Goal: Transaction & Acquisition: Purchase product/service

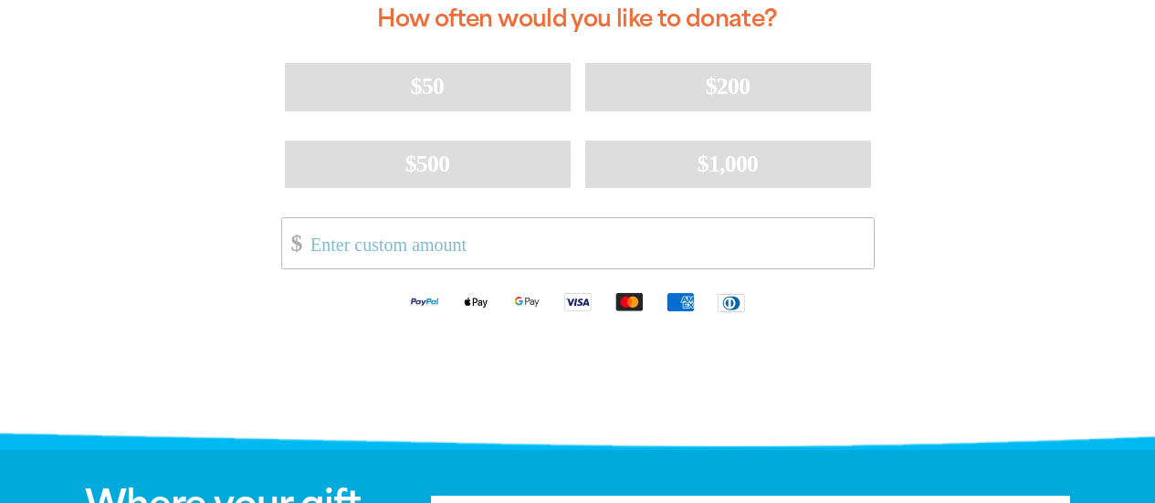
scroll to position [548, 0]
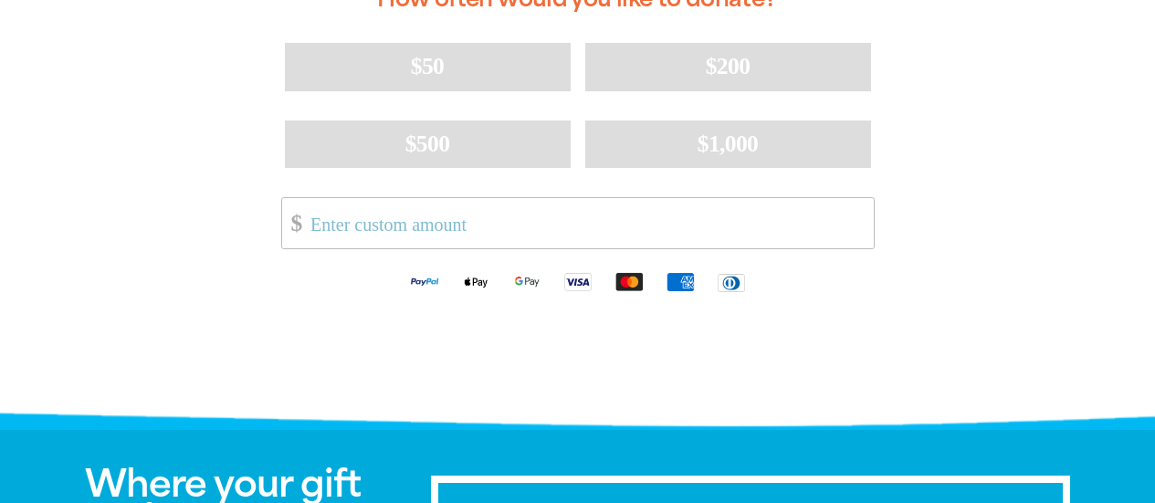
click at [681, 280] on img "Available payment methods" at bounding box center [680, 281] width 51 height 21
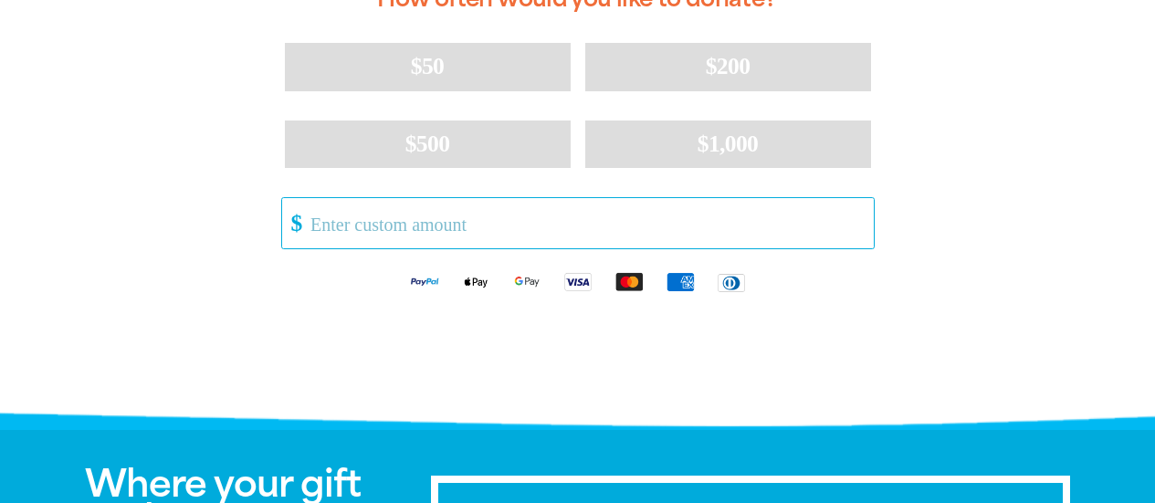
click at [408, 229] on input "Other Amount" at bounding box center [585, 223] width 575 height 50
click at [347, 216] on input "Other Amount" at bounding box center [585, 223] width 575 height 50
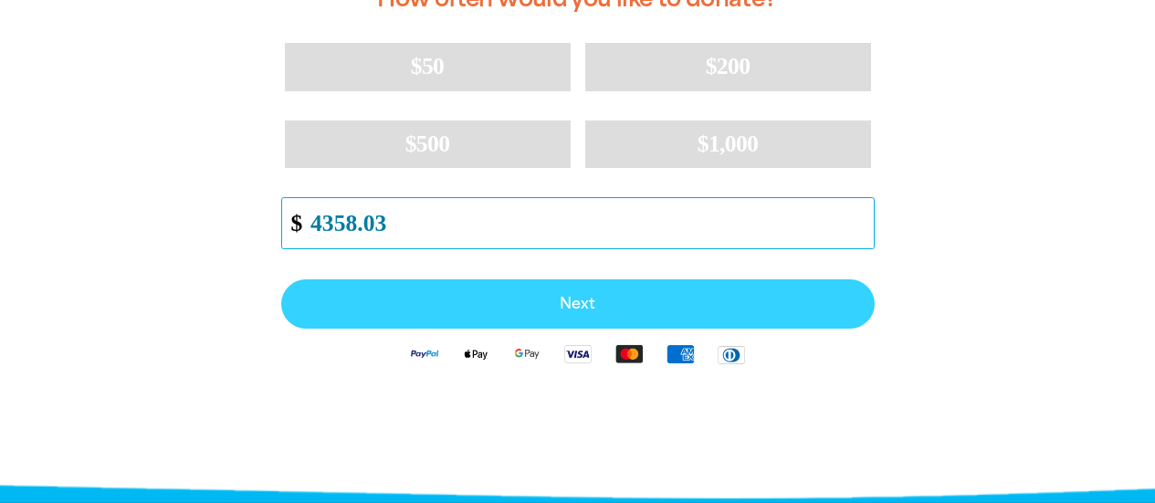
type input "4358.03"
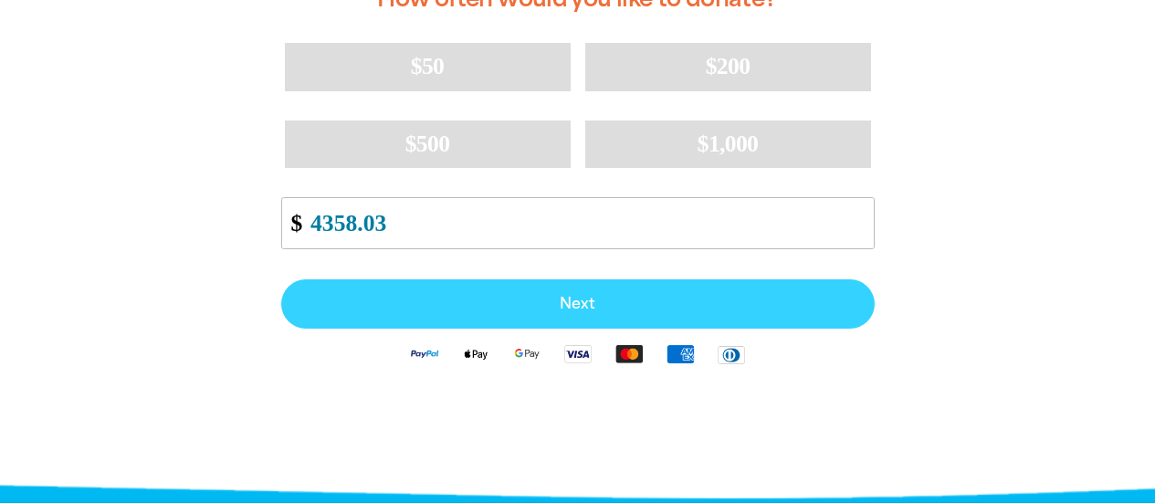
click at [559, 300] on span "Next" at bounding box center [577, 304] width 553 height 15
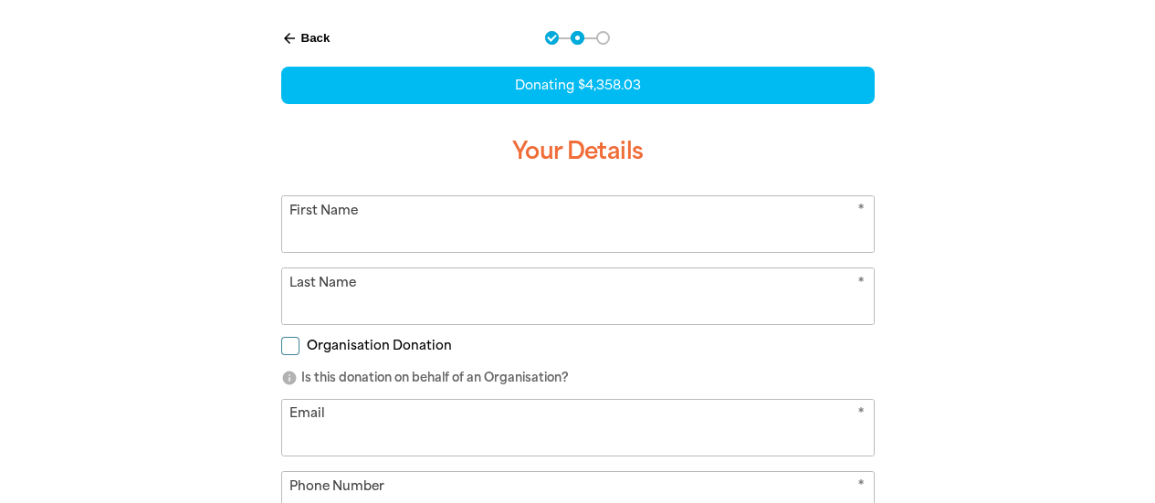
select select "US"
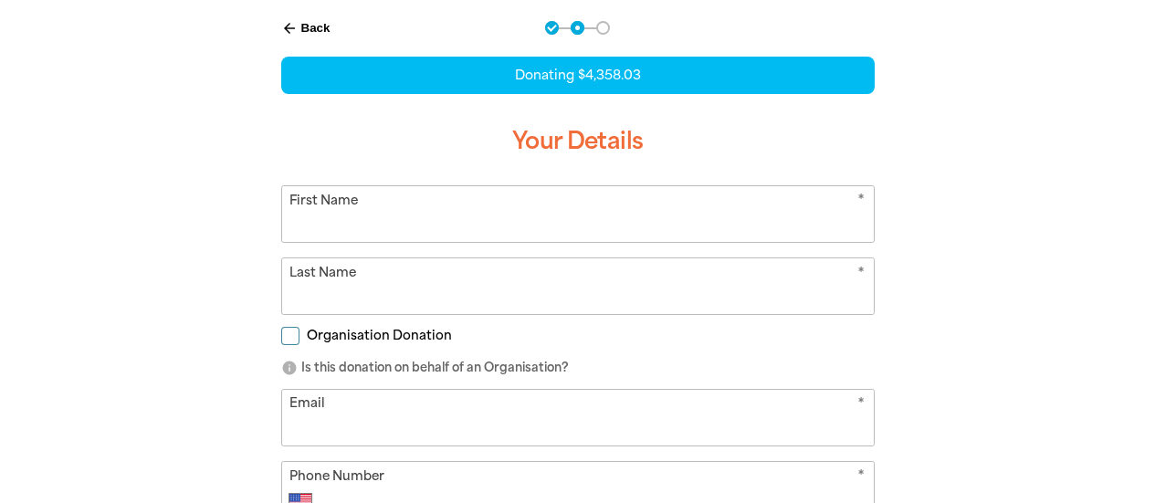
scroll to position [383, 0]
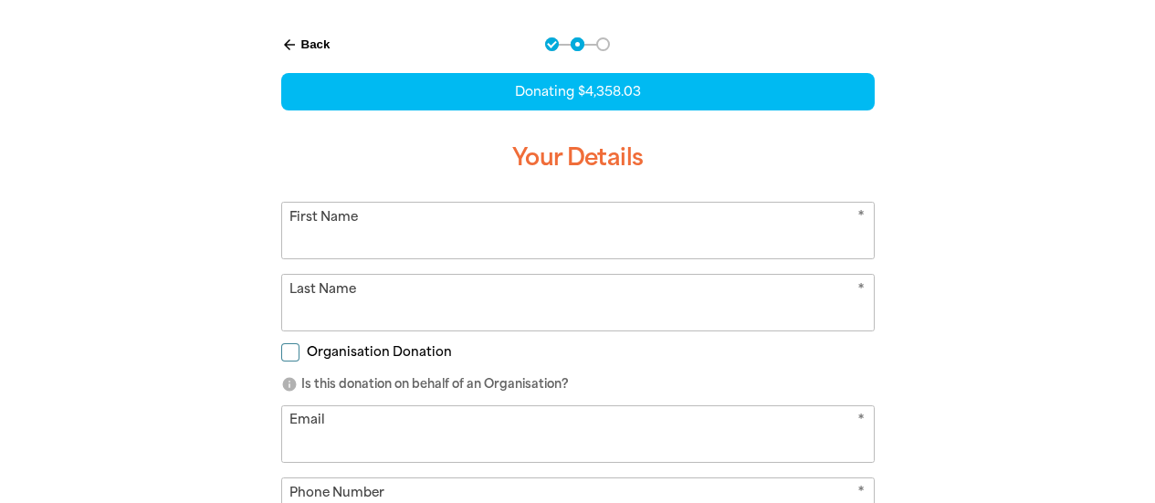
click at [291, 351] on input "Organisation Donation" at bounding box center [290, 352] width 18 height 18
checkbox input "true"
select select "US"
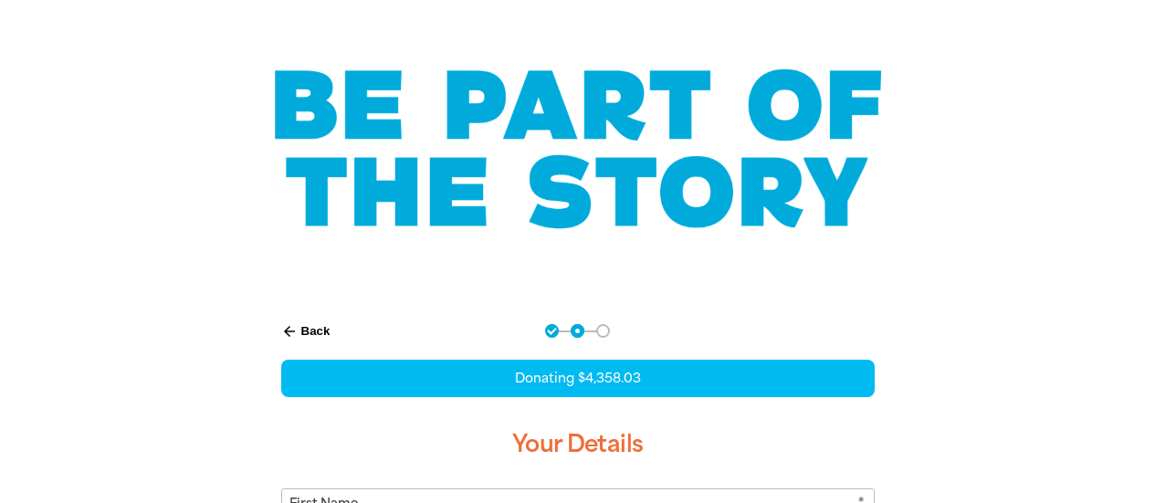
scroll to position [0, 0]
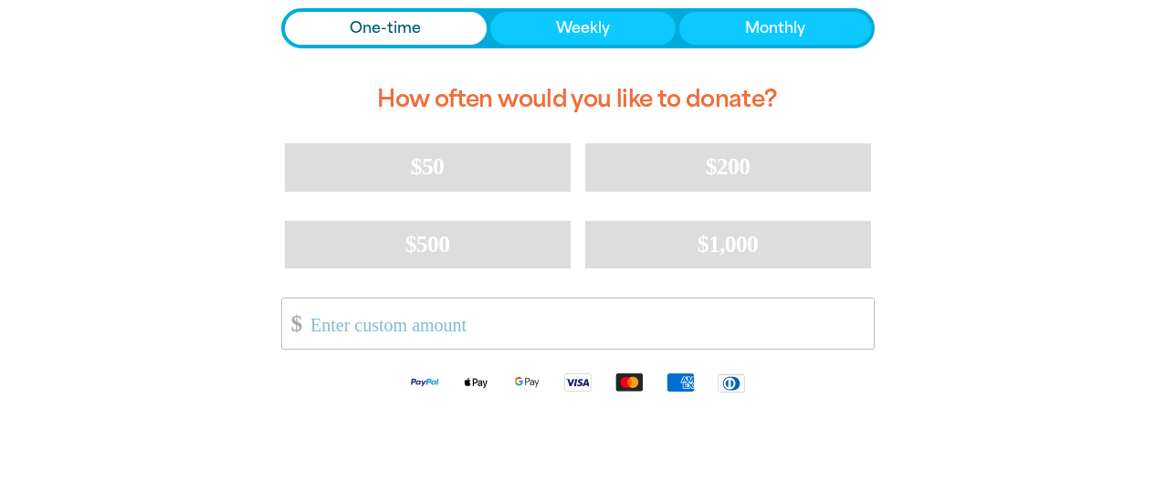
scroll to position [457, 0]
